Goal: Find specific page/section: Find specific page/section

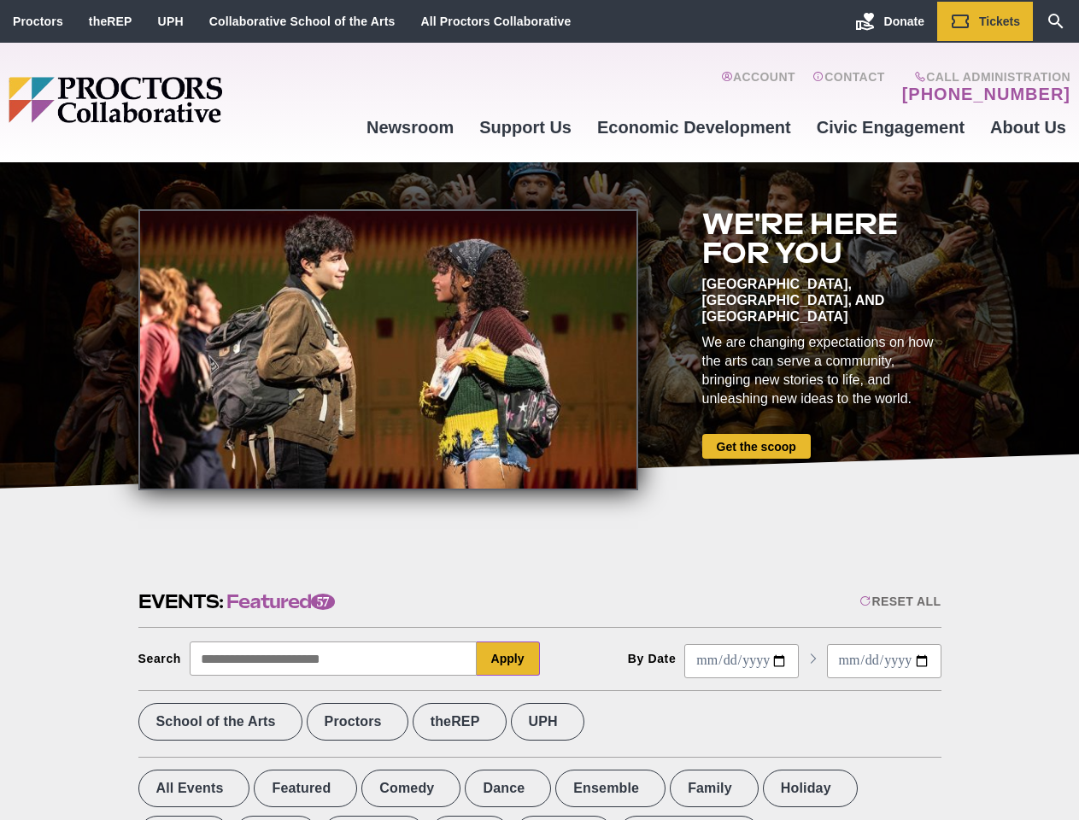
click at [539, 410] on div at bounding box center [388, 349] width 500 height 281
click at [898, 601] on div "Reset All" at bounding box center [899, 601] width 81 height 14
click at [508, 658] on button "Apply" at bounding box center [508, 658] width 63 height 34
